Goal: Task Accomplishment & Management: Use online tool/utility

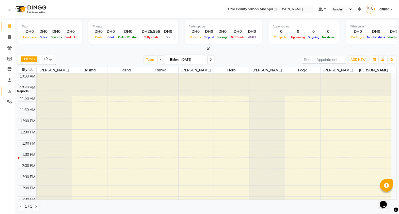
click at [10, 91] on icon at bounding box center [10, 91] width 4 height 4
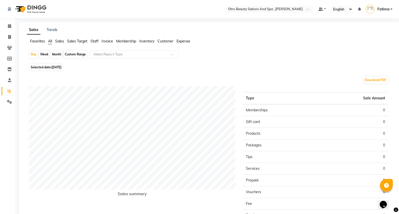
click at [57, 55] on div "Month" at bounding box center [57, 54] width 12 height 7
select select "9"
select select "2025"
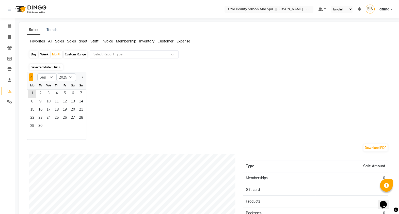
click at [30, 77] on span "Previous month" at bounding box center [31, 77] width 2 height 2
select select "8"
click at [63, 92] on span "1" at bounding box center [65, 94] width 8 height 8
